Goal: Task Accomplishment & Management: Use online tool/utility

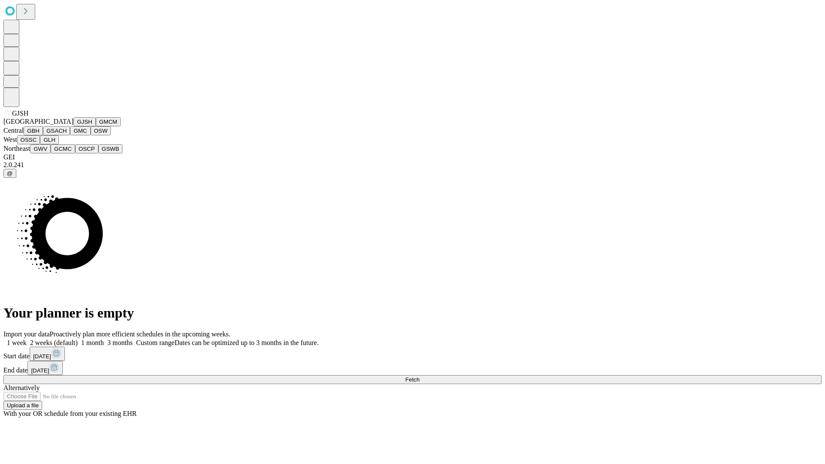
click at [73, 126] on button "GJSH" at bounding box center [84, 121] width 22 height 9
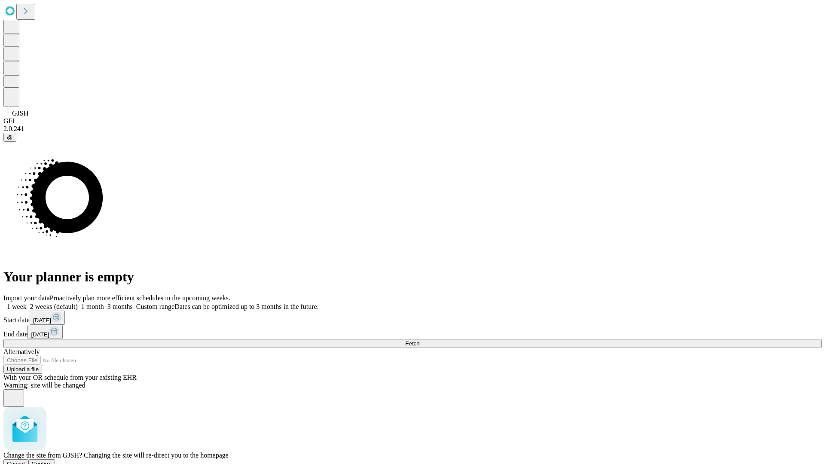
click at [52, 461] on span "Confirm" at bounding box center [42, 464] width 20 height 6
click at [78, 303] on label "2 weeks (default)" at bounding box center [52, 306] width 51 height 7
click at [419, 340] on span "Fetch" at bounding box center [412, 343] width 14 height 6
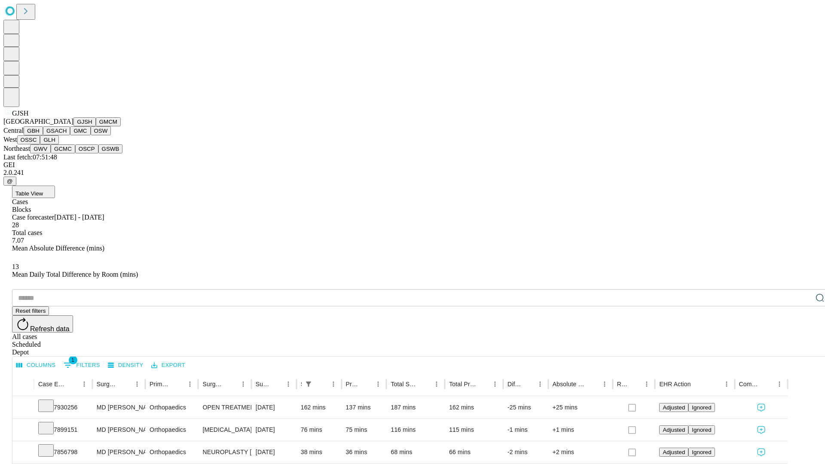
click at [96, 126] on button "GMCM" at bounding box center [108, 121] width 25 height 9
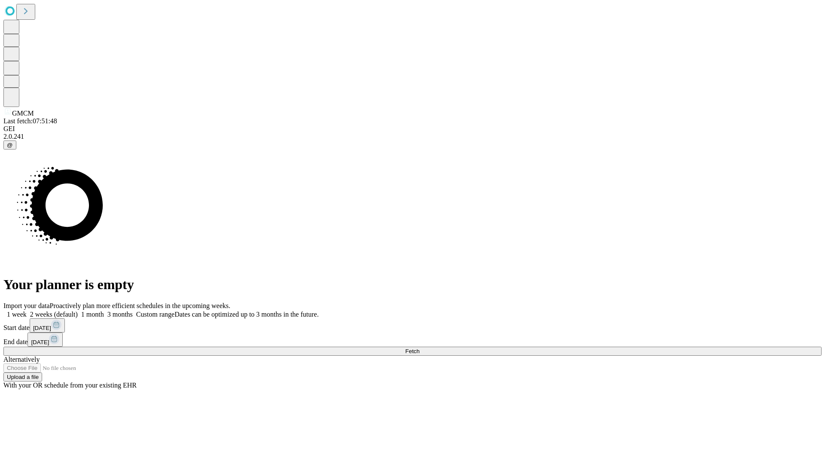
click at [78, 311] on label "2 weeks (default)" at bounding box center [52, 314] width 51 height 7
click at [419, 348] on span "Fetch" at bounding box center [412, 351] width 14 height 6
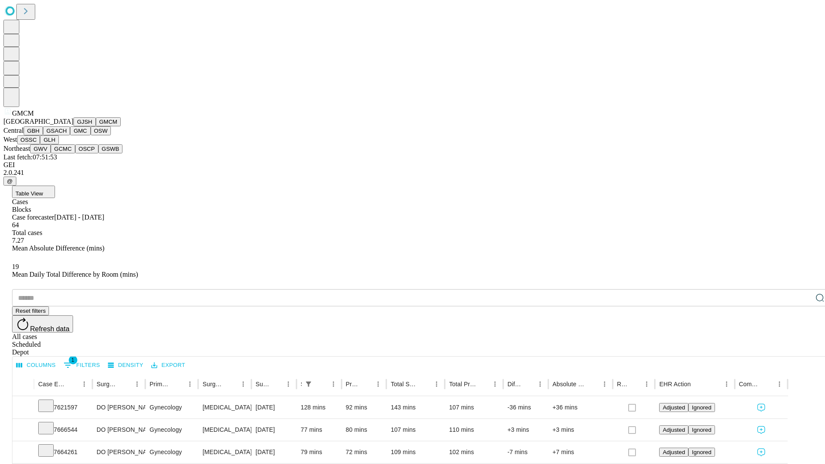
click at [43, 135] on button "GBH" at bounding box center [33, 130] width 19 height 9
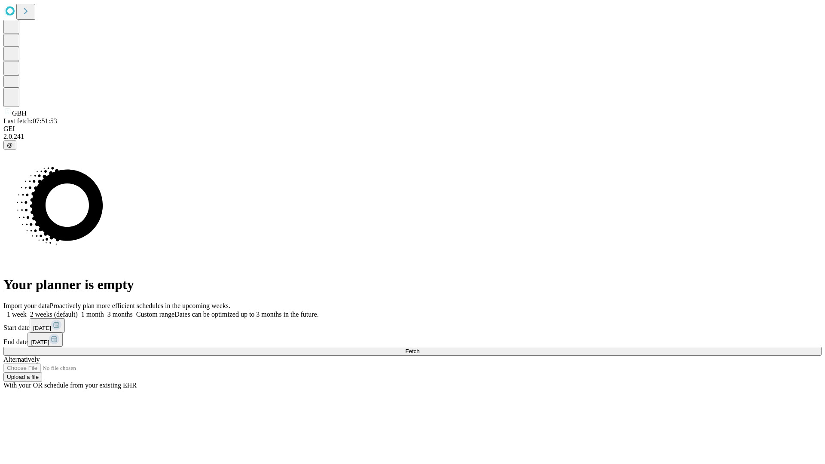
click at [78, 311] on label "2 weeks (default)" at bounding box center [52, 314] width 51 height 7
click at [419, 348] on span "Fetch" at bounding box center [412, 351] width 14 height 6
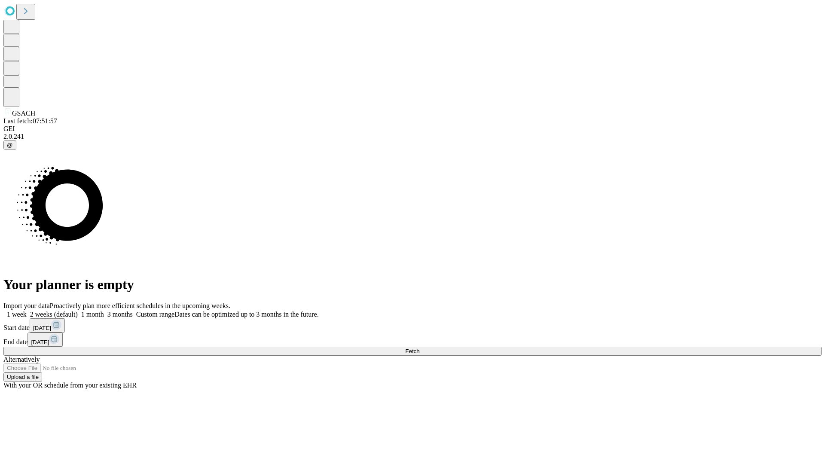
click at [78, 311] on label "2 weeks (default)" at bounding box center [52, 314] width 51 height 7
click at [419, 348] on span "Fetch" at bounding box center [412, 351] width 14 height 6
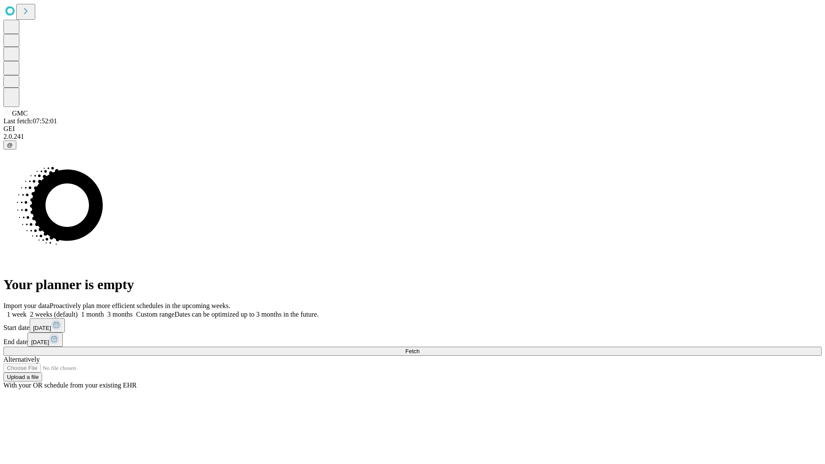
click at [78, 311] on label "2 weeks (default)" at bounding box center [52, 314] width 51 height 7
click at [419, 348] on span "Fetch" at bounding box center [412, 351] width 14 height 6
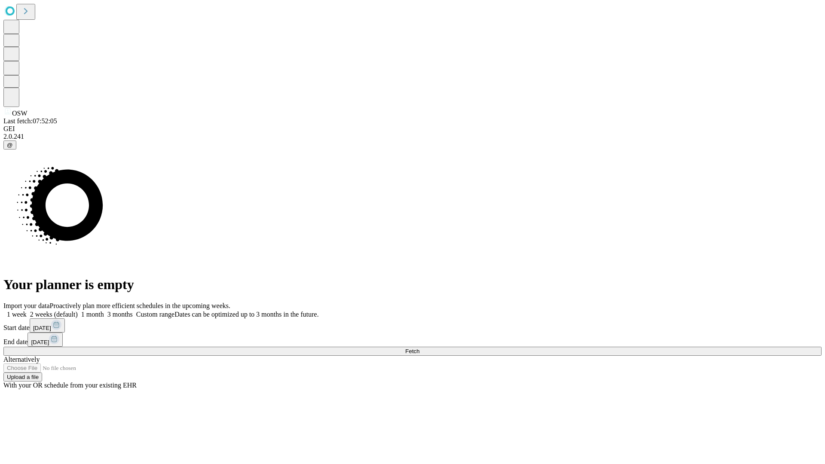
click at [78, 311] on label "2 weeks (default)" at bounding box center [52, 314] width 51 height 7
click at [419, 348] on span "Fetch" at bounding box center [412, 351] width 14 height 6
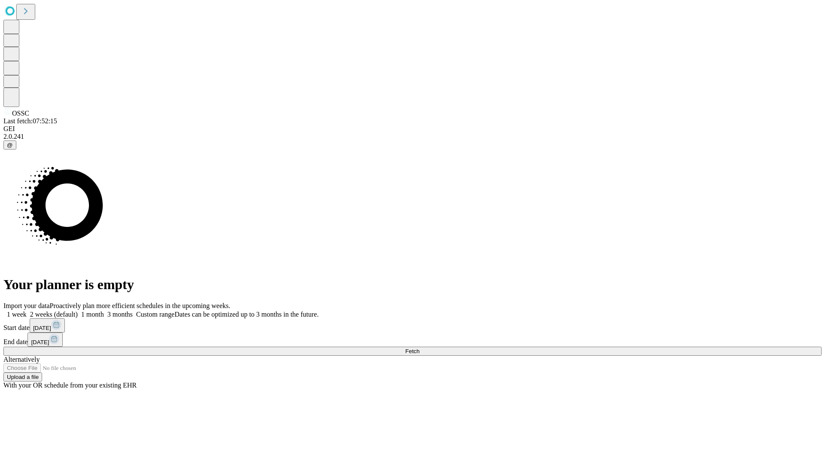
click at [78, 311] on label "2 weeks (default)" at bounding box center [52, 314] width 51 height 7
click at [419, 348] on span "Fetch" at bounding box center [412, 351] width 14 height 6
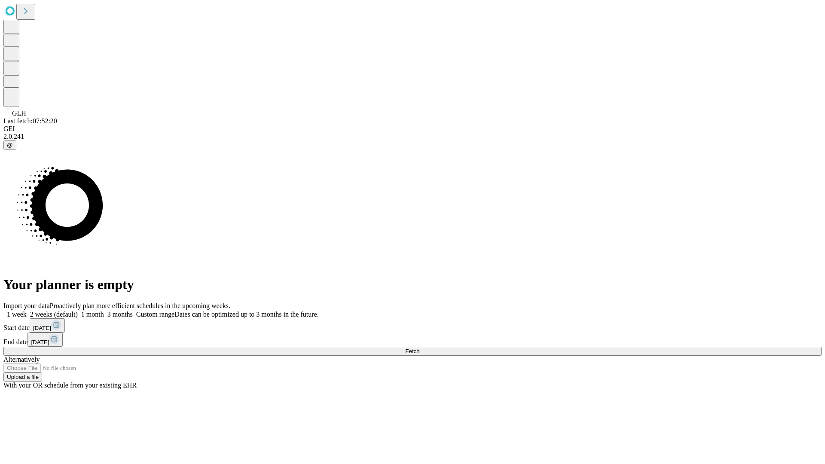
click at [78, 311] on label "2 weeks (default)" at bounding box center [52, 314] width 51 height 7
click at [419, 348] on span "Fetch" at bounding box center [412, 351] width 14 height 6
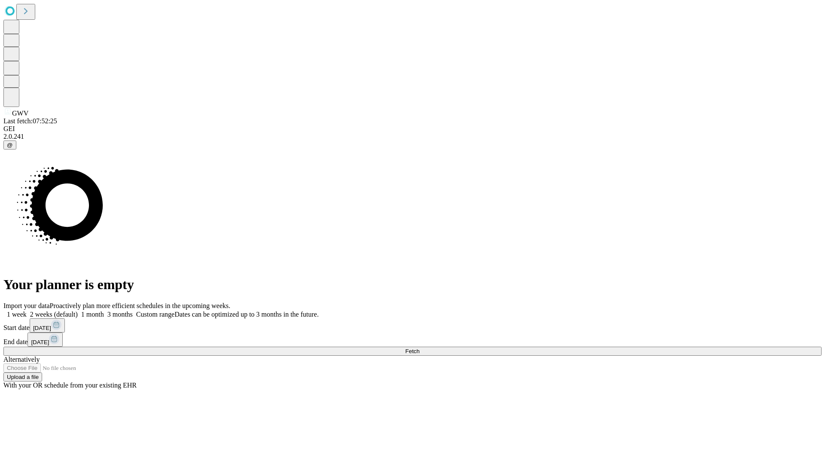
click at [78, 311] on label "2 weeks (default)" at bounding box center [52, 314] width 51 height 7
click at [419, 348] on span "Fetch" at bounding box center [412, 351] width 14 height 6
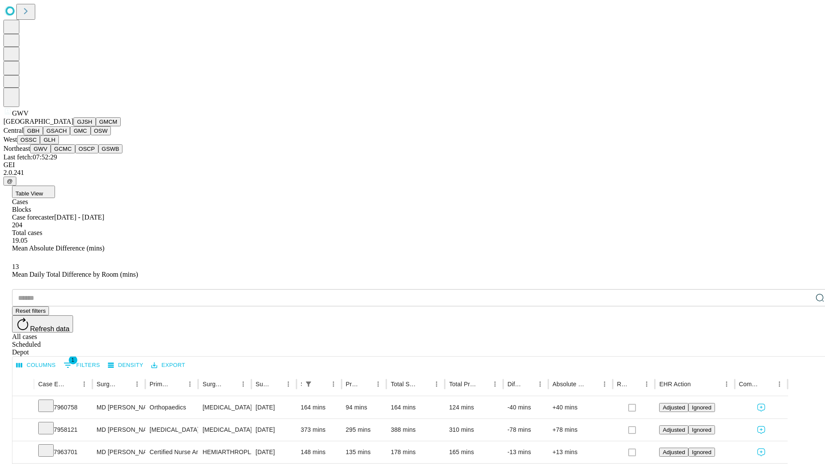
click at [67, 153] on button "GCMC" at bounding box center [63, 148] width 24 height 9
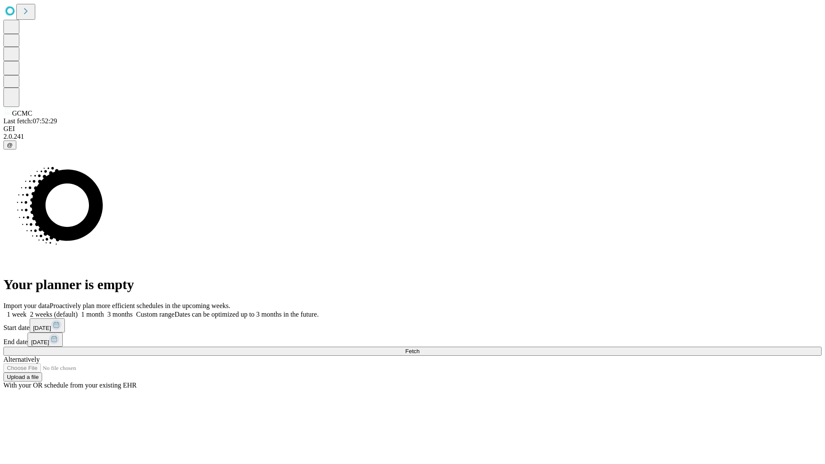
click at [78, 311] on label "2 weeks (default)" at bounding box center [52, 314] width 51 height 7
click at [419, 348] on span "Fetch" at bounding box center [412, 351] width 14 height 6
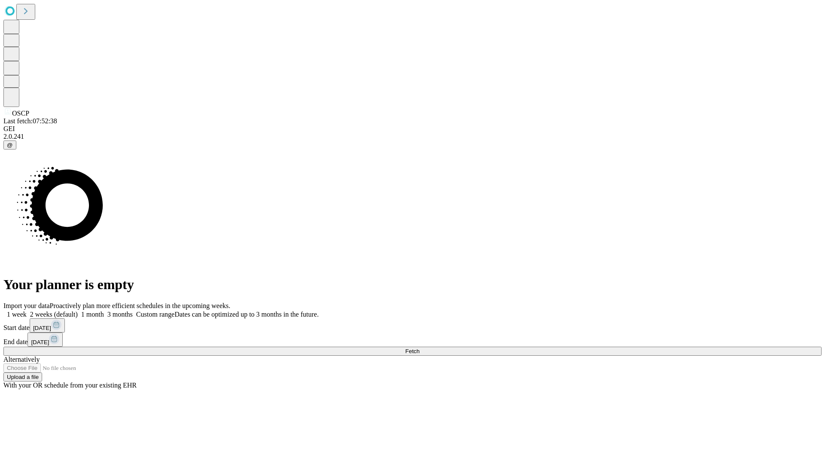
click at [78, 311] on label "2 weeks (default)" at bounding box center [52, 314] width 51 height 7
click at [419, 348] on span "Fetch" at bounding box center [412, 351] width 14 height 6
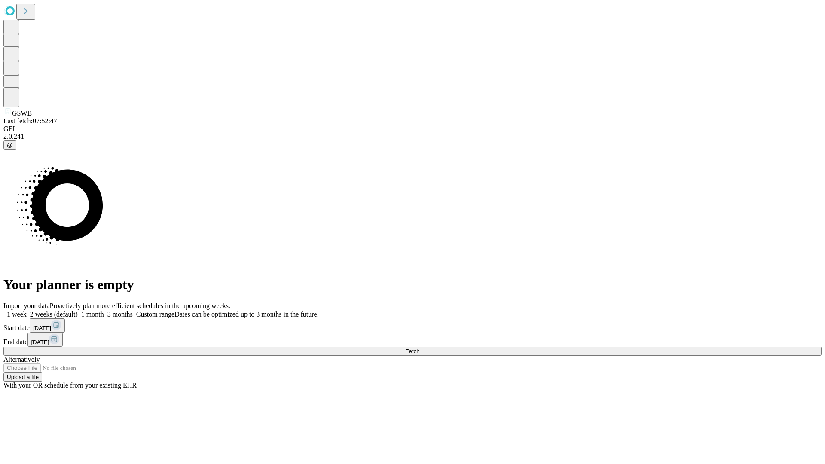
click at [78, 311] on label "2 weeks (default)" at bounding box center [52, 314] width 51 height 7
click at [419, 348] on span "Fetch" at bounding box center [412, 351] width 14 height 6
